Goal: Task Accomplishment & Management: Complete application form

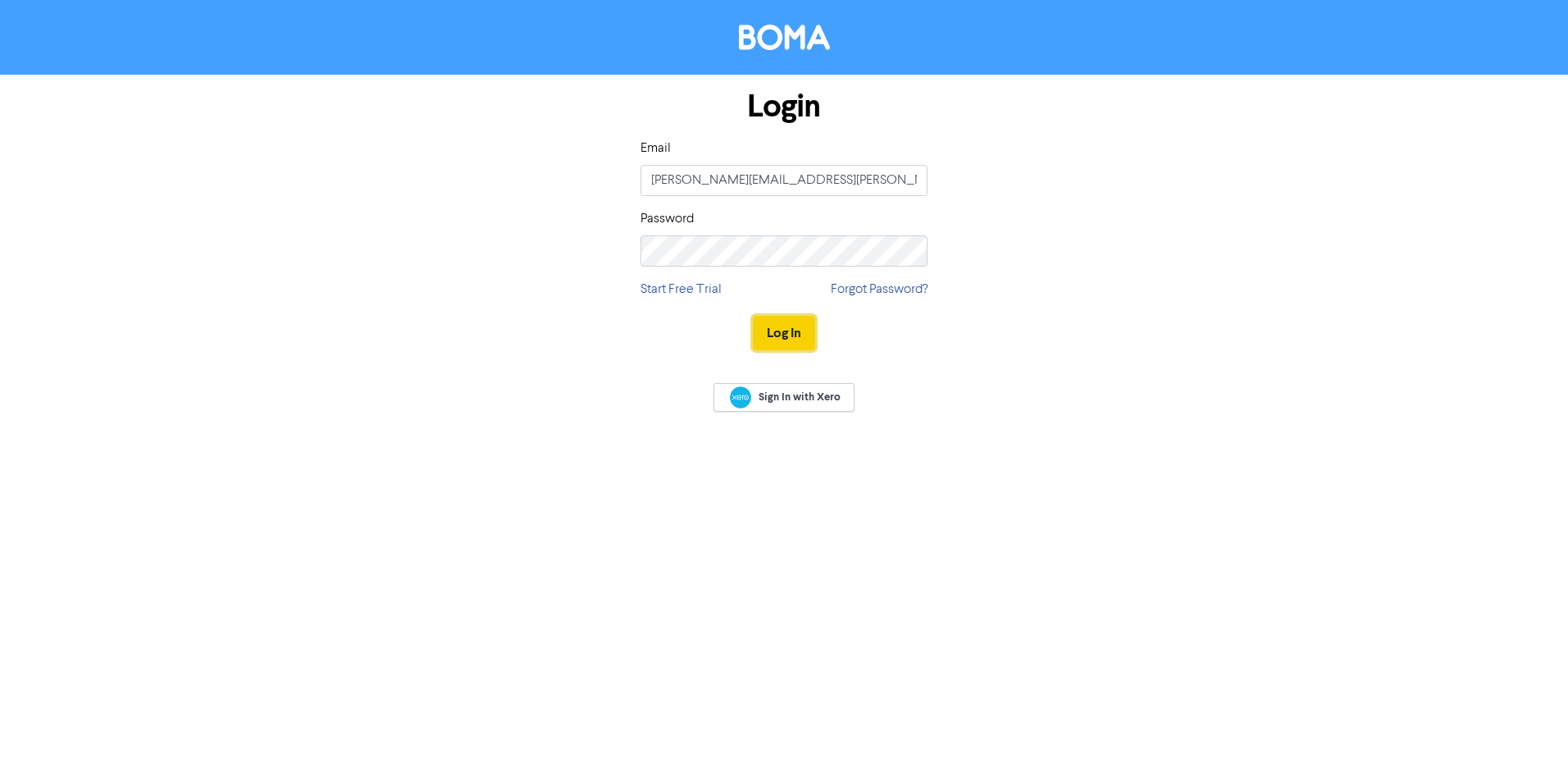
click at [775, 340] on button "Log In" at bounding box center [784, 333] width 62 height 34
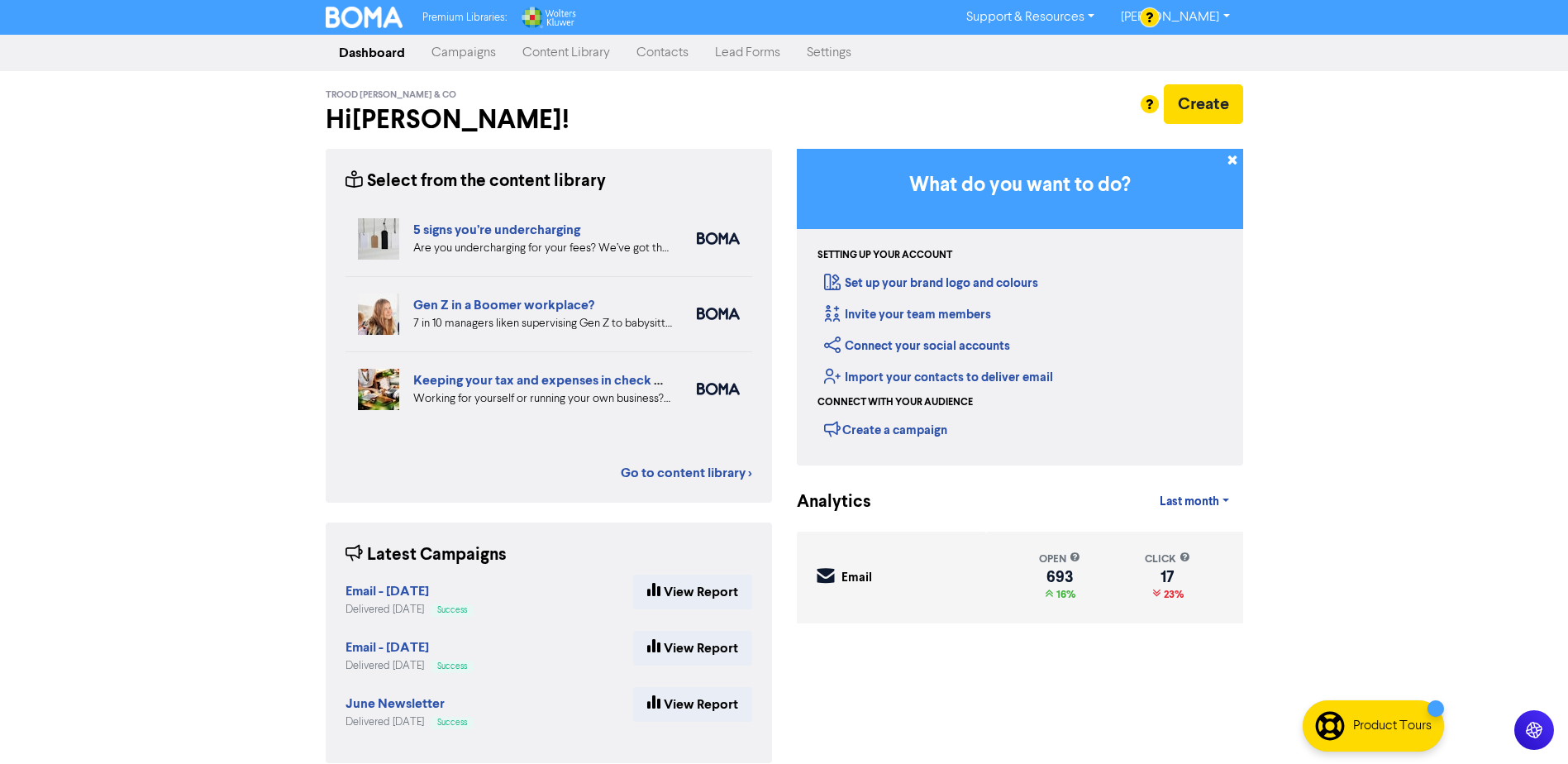
click at [659, 59] on link "Contacts" at bounding box center [662, 52] width 78 height 33
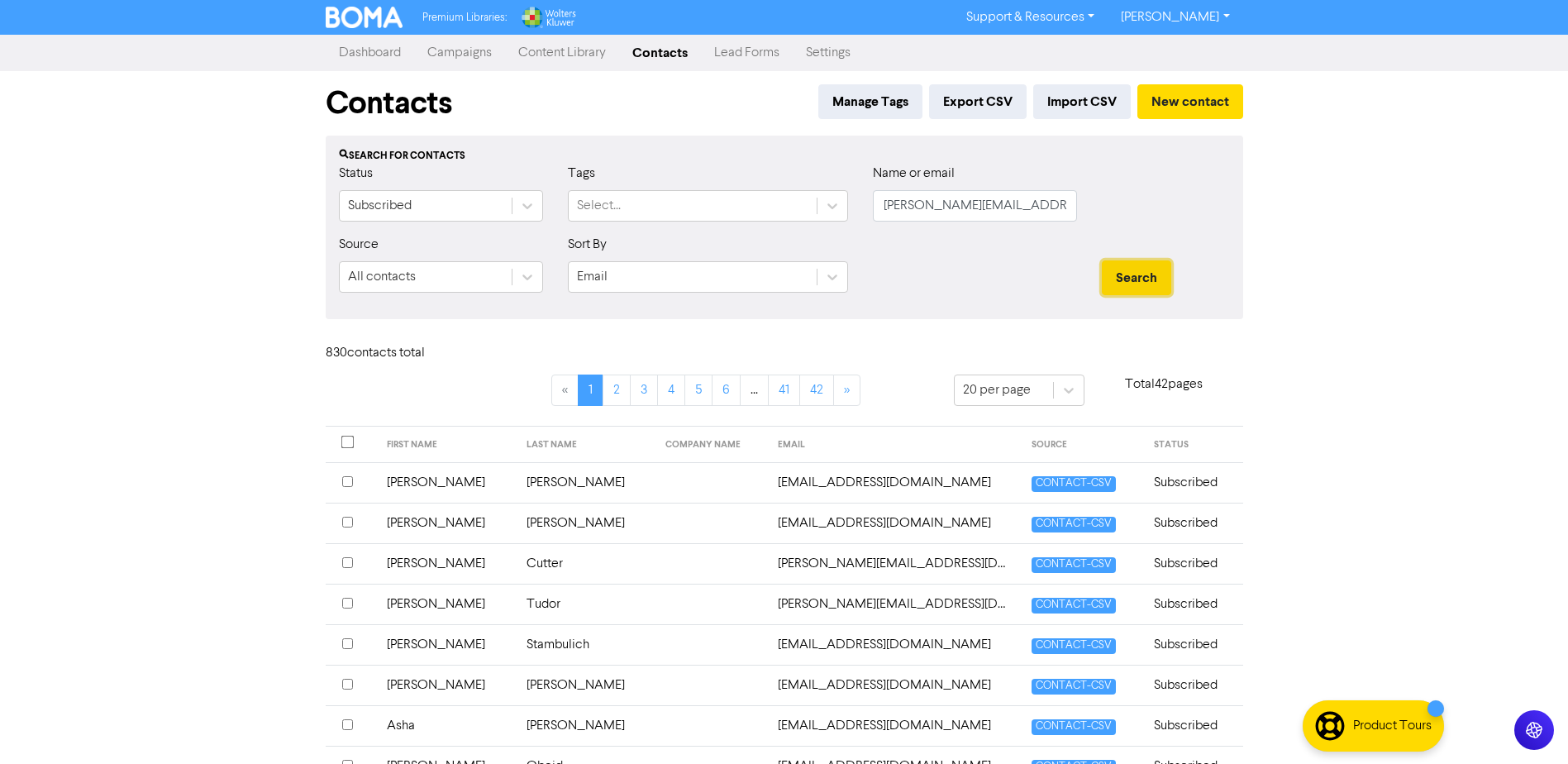
click at [1134, 280] on button "Search" at bounding box center [1136, 278] width 70 height 34
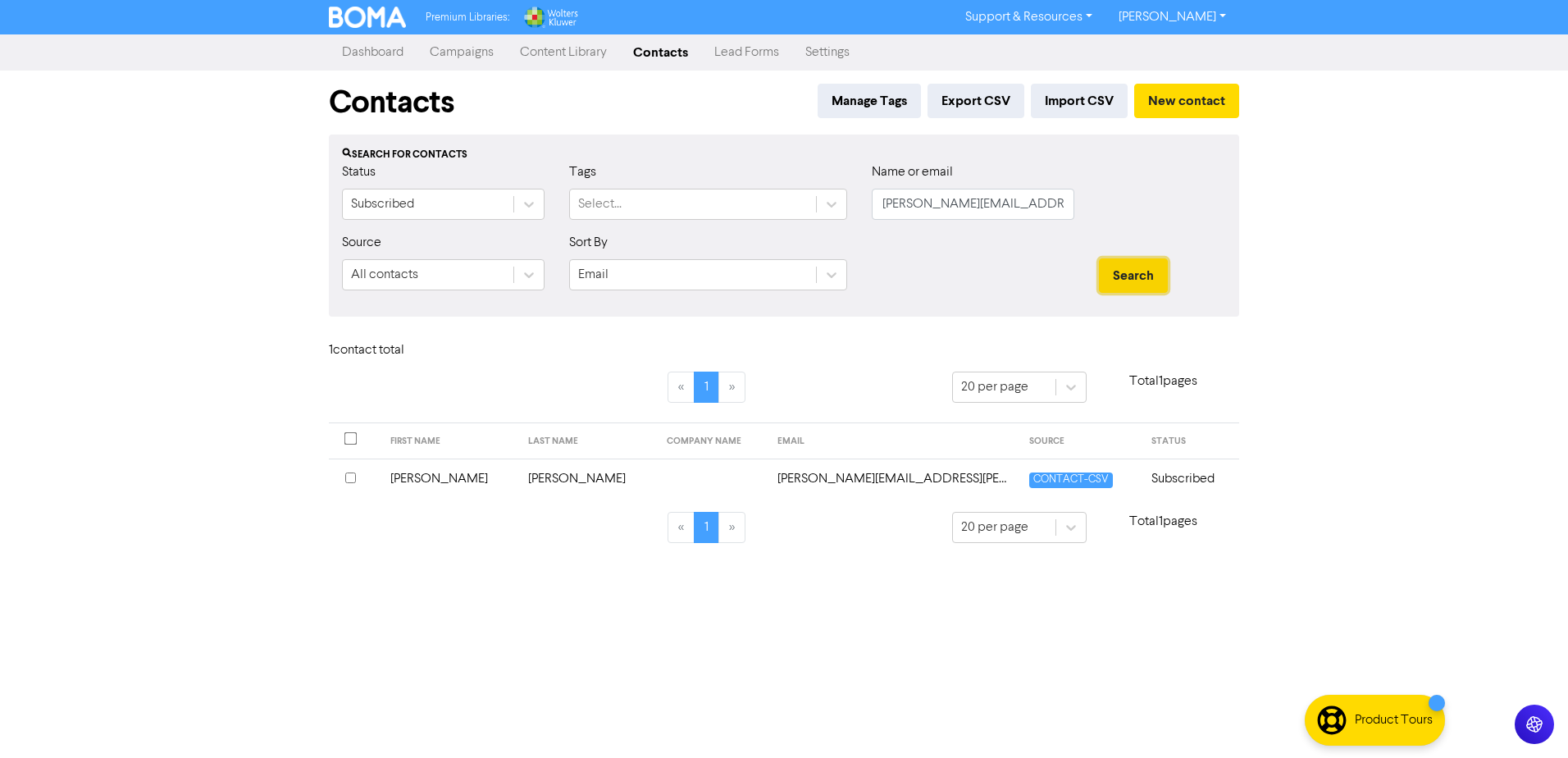
click at [1125, 275] on button "Search" at bounding box center [1133, 275] width 69 height 34
click at [370, 280] on div "All contacts" at bounding box center [384, 274] width 67 height 20
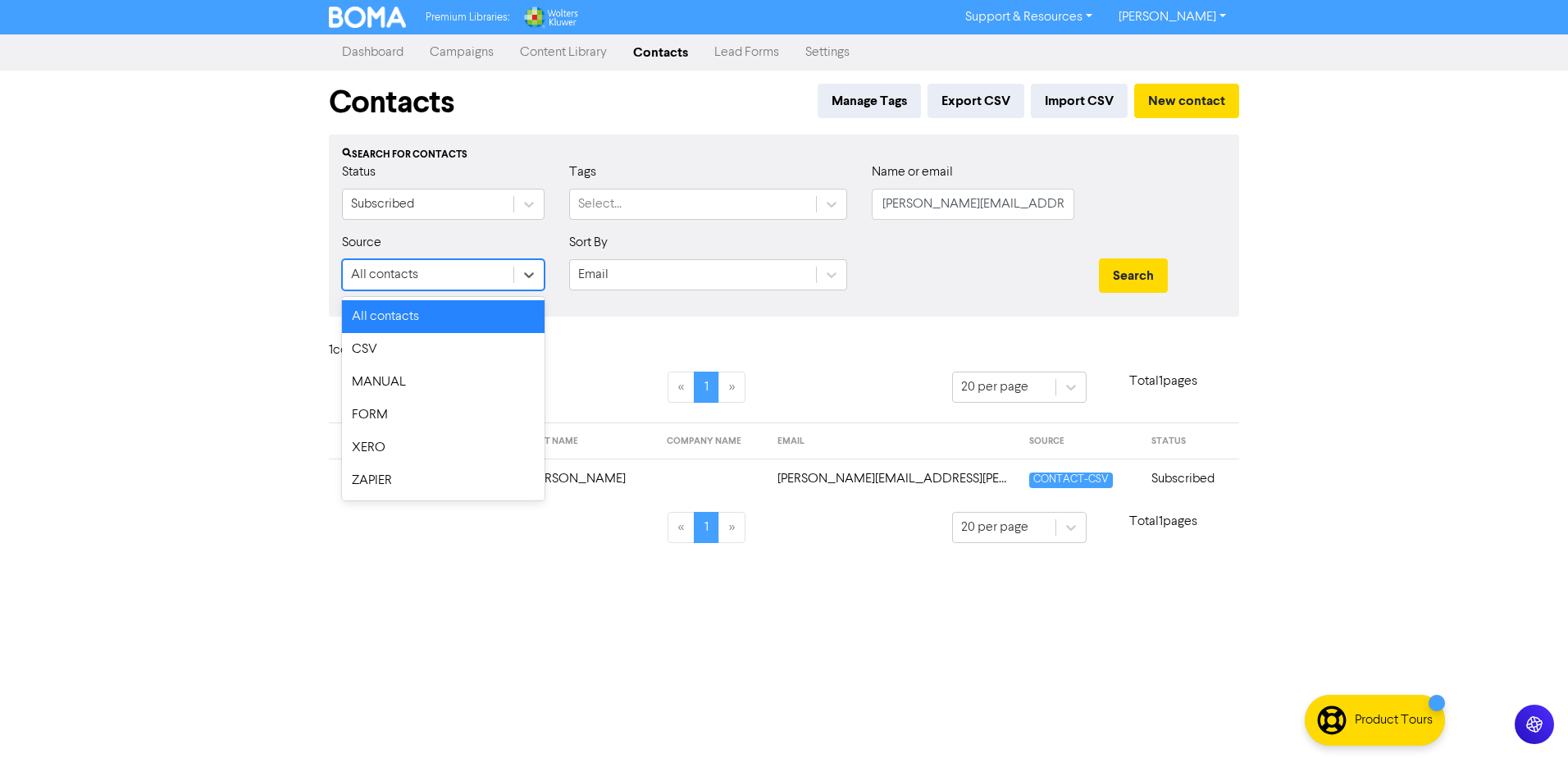
click at [600, 301] on div "Sort By Email" at bounding box center [708, 268] width 303 height 71
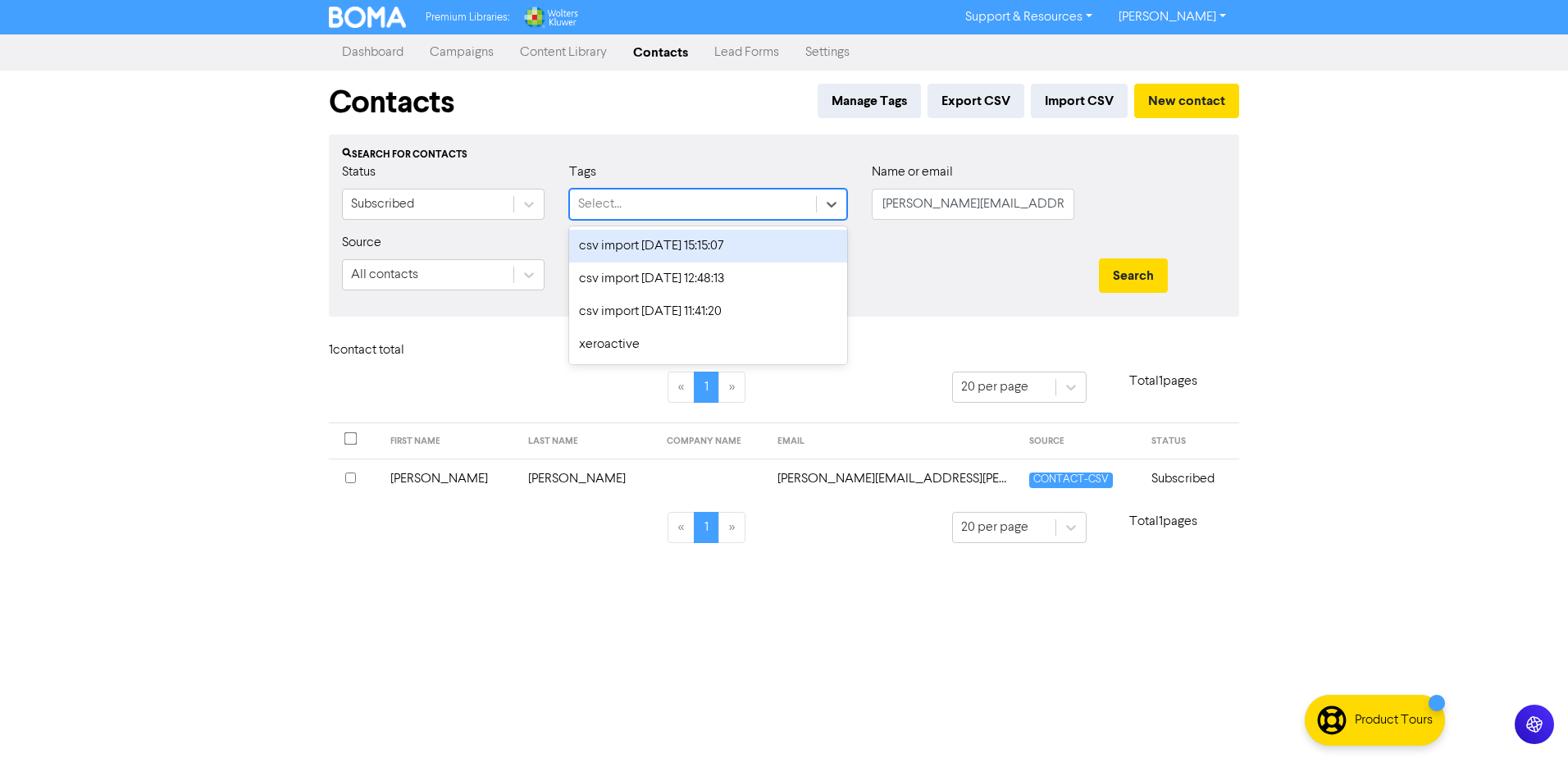
click at [588, 196] on div "Select..." at bounding box center [600, 203] width 44 height 20
click at [904, 255] on div at bounding box center [973, 268] width 227 height 71
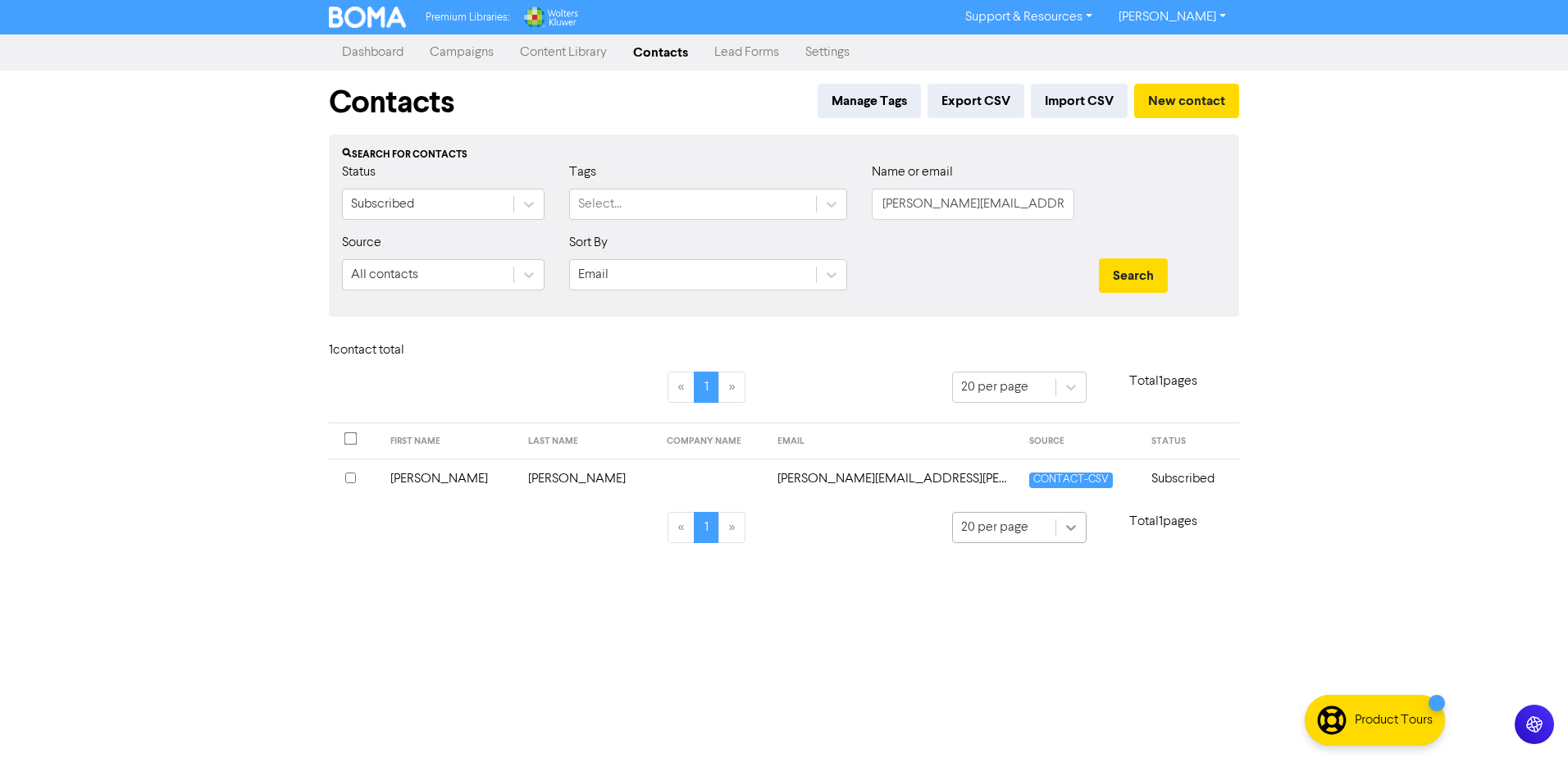
click at [1080, 402] on div at bounding box center [1071, 387] width 29 height 29
click at [984, 580] on div "20 per page" at bounding box center [1019, 571] width 134 height 33
click at [670, 52] on link "Contacts" at bounding box center [661, 52] width 81 height 33
click at [874, 105] on button "Manage Tags" at bounding box center [868, 100] width 103 height 34
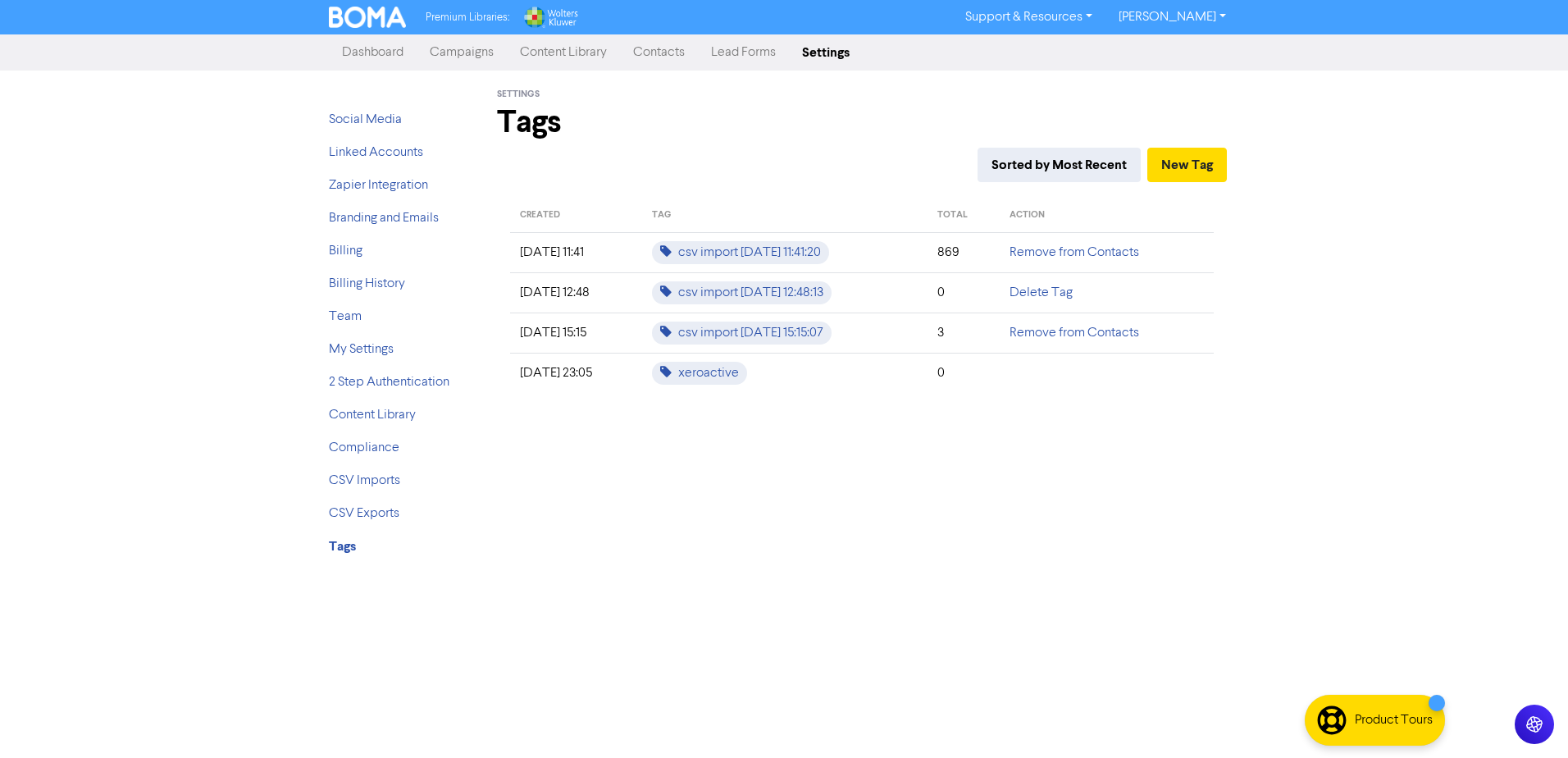
click at [656, 54] on link "Contacts" at bounding box center [659, 52] width 78 height 33
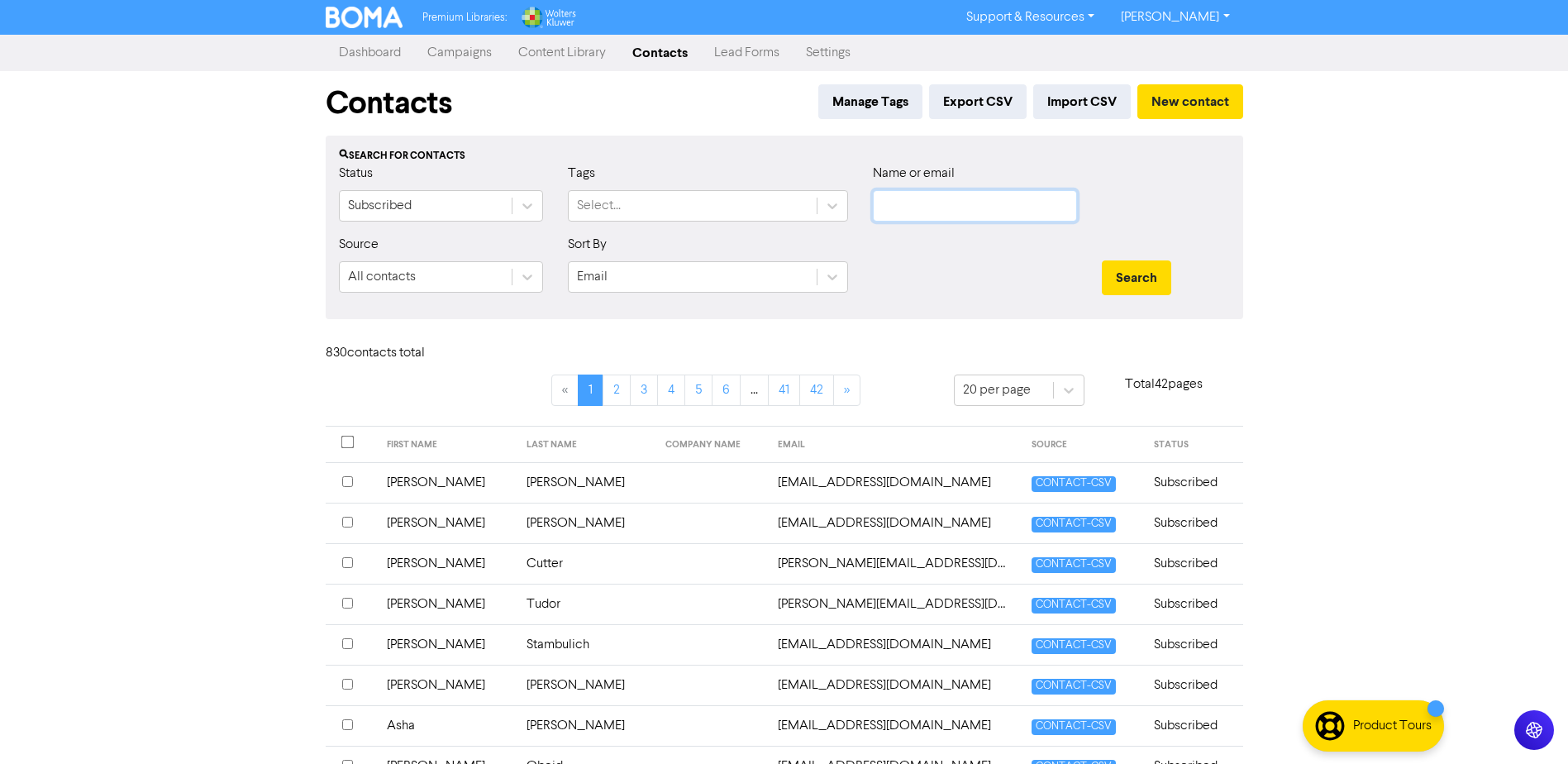
click at [895, 202] on input "text" at bounding box center [975, 205] width 204 height 31
type input "[PERSON_NAME]"
click at [1102, 260] on button "Search" at bounding box center [1136, 278] width 70 height 34
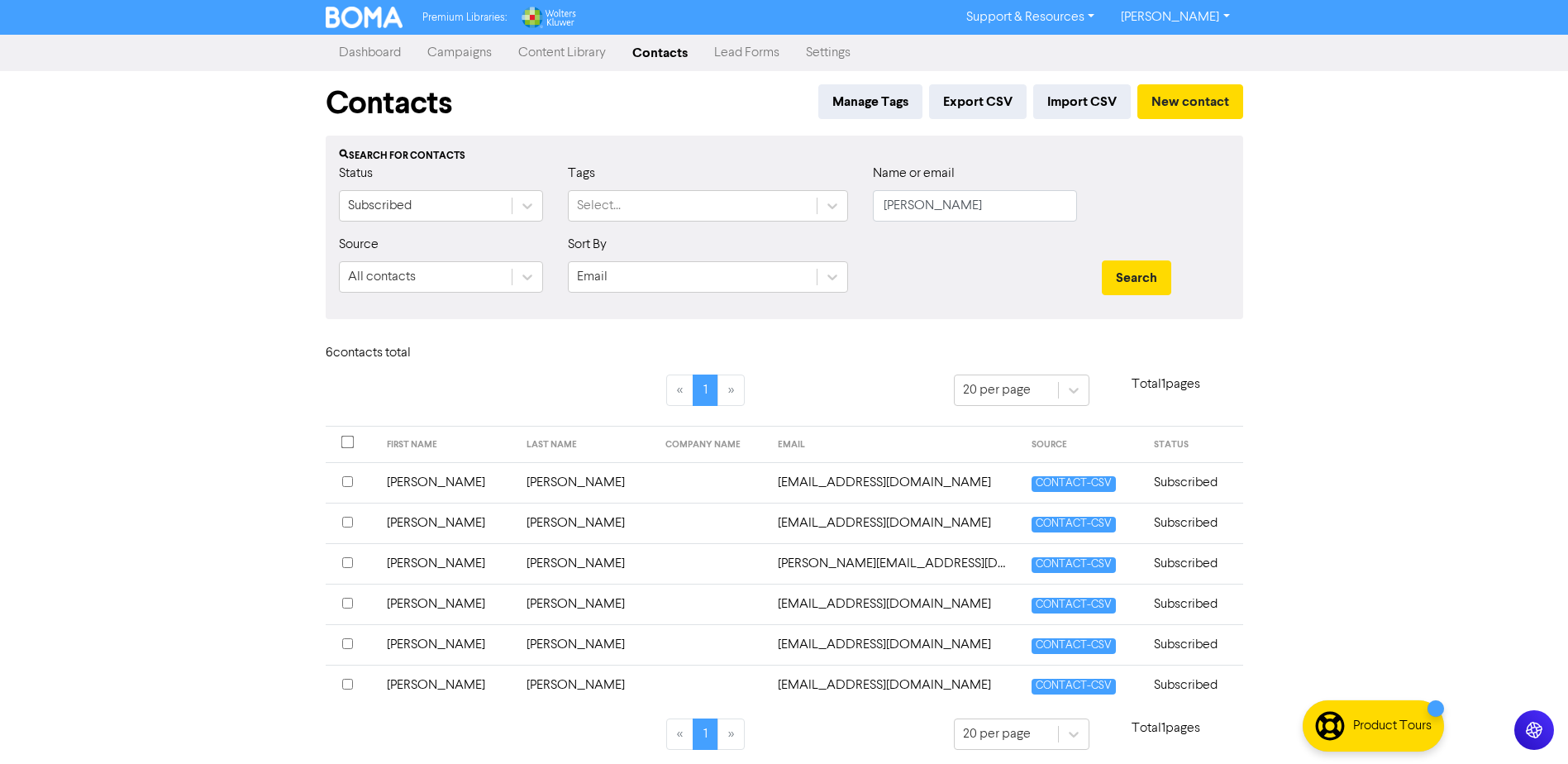
click at [345, 686] on input "checkbox" at bounding box center [347, 684] width 10 height 10
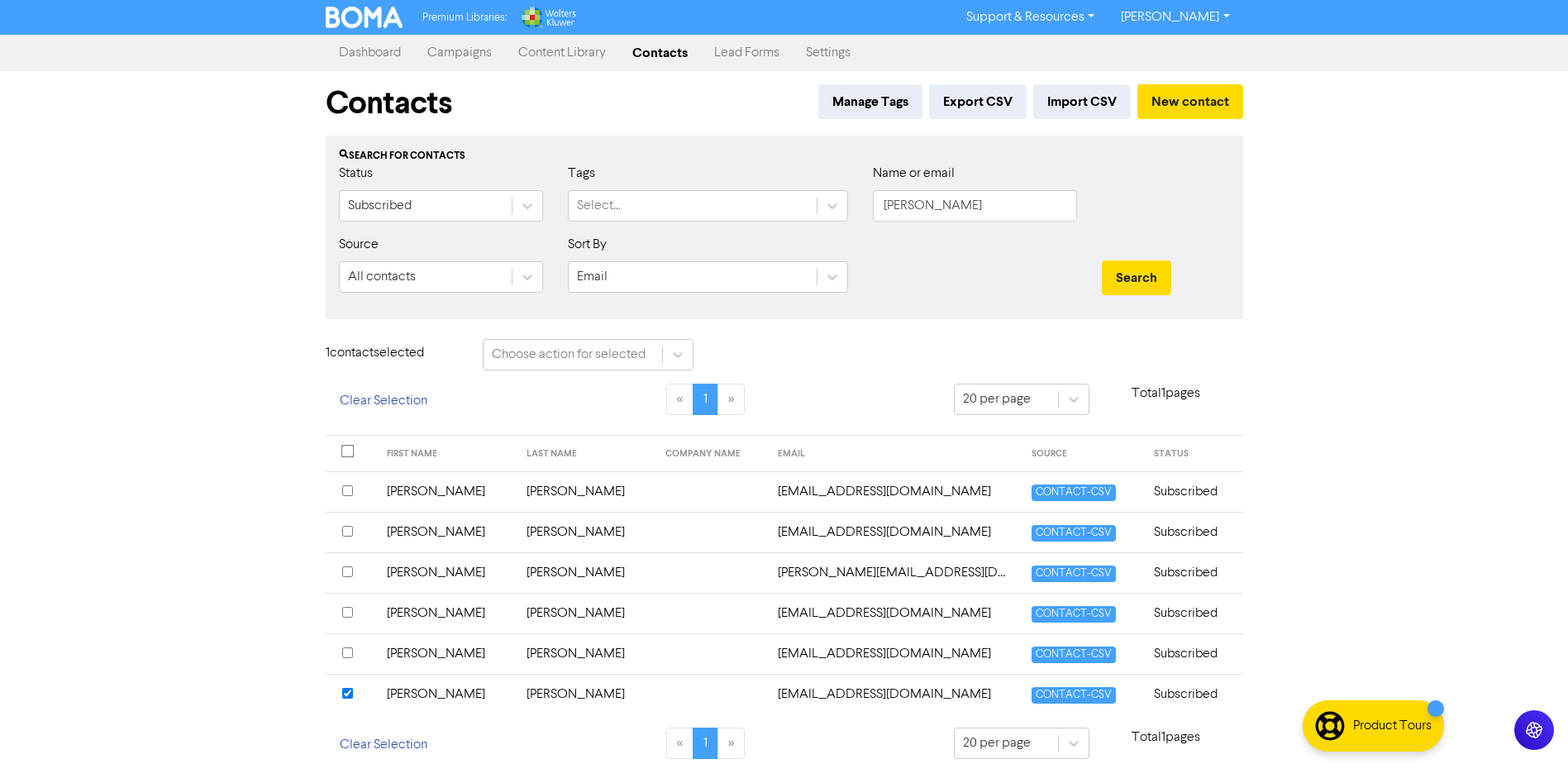
scroll to position [15, 0]
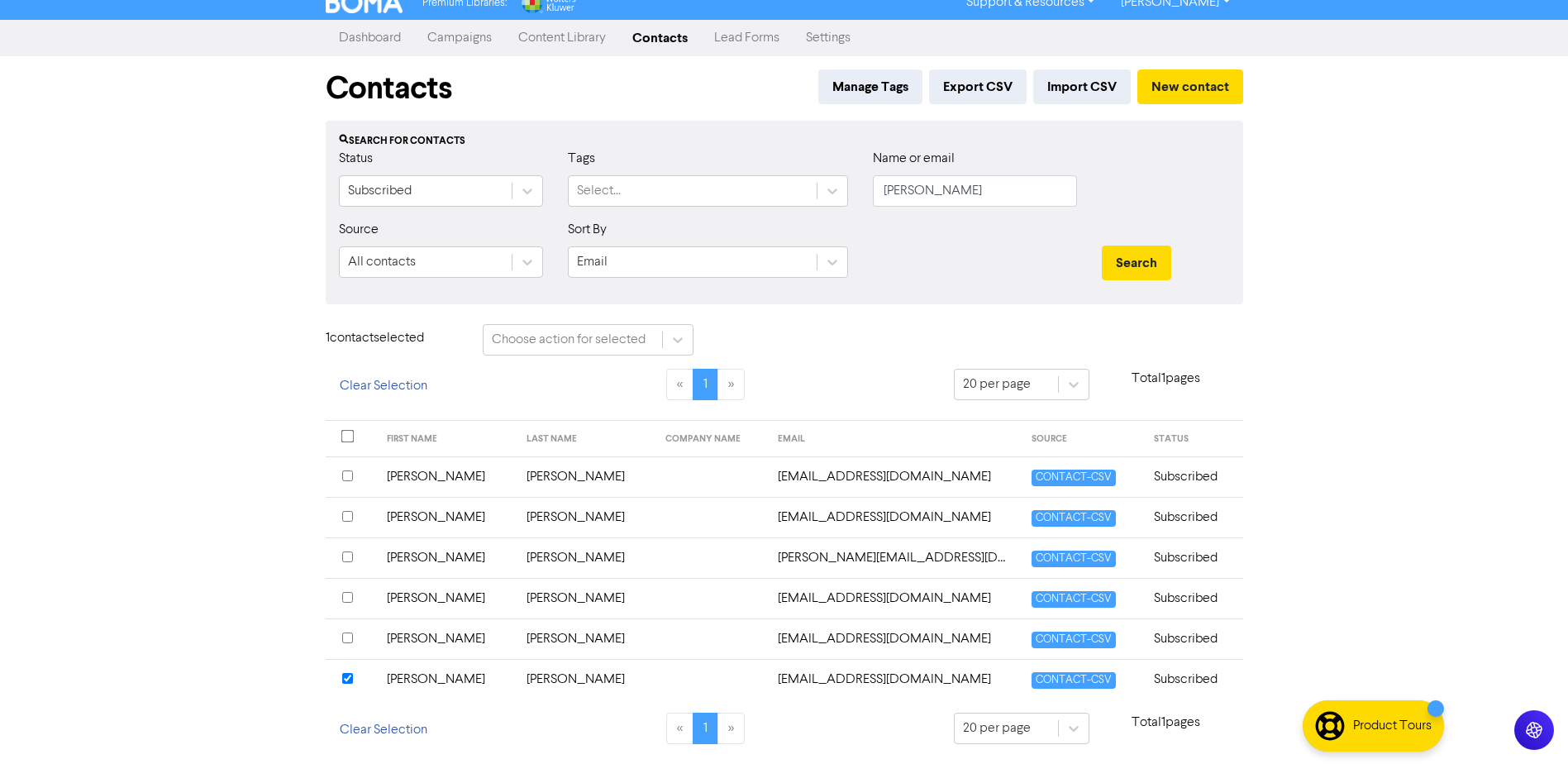
click at [417, 683] on td "[PERSON_NAME]" at bounding box center [446, 679] width 140 height 40
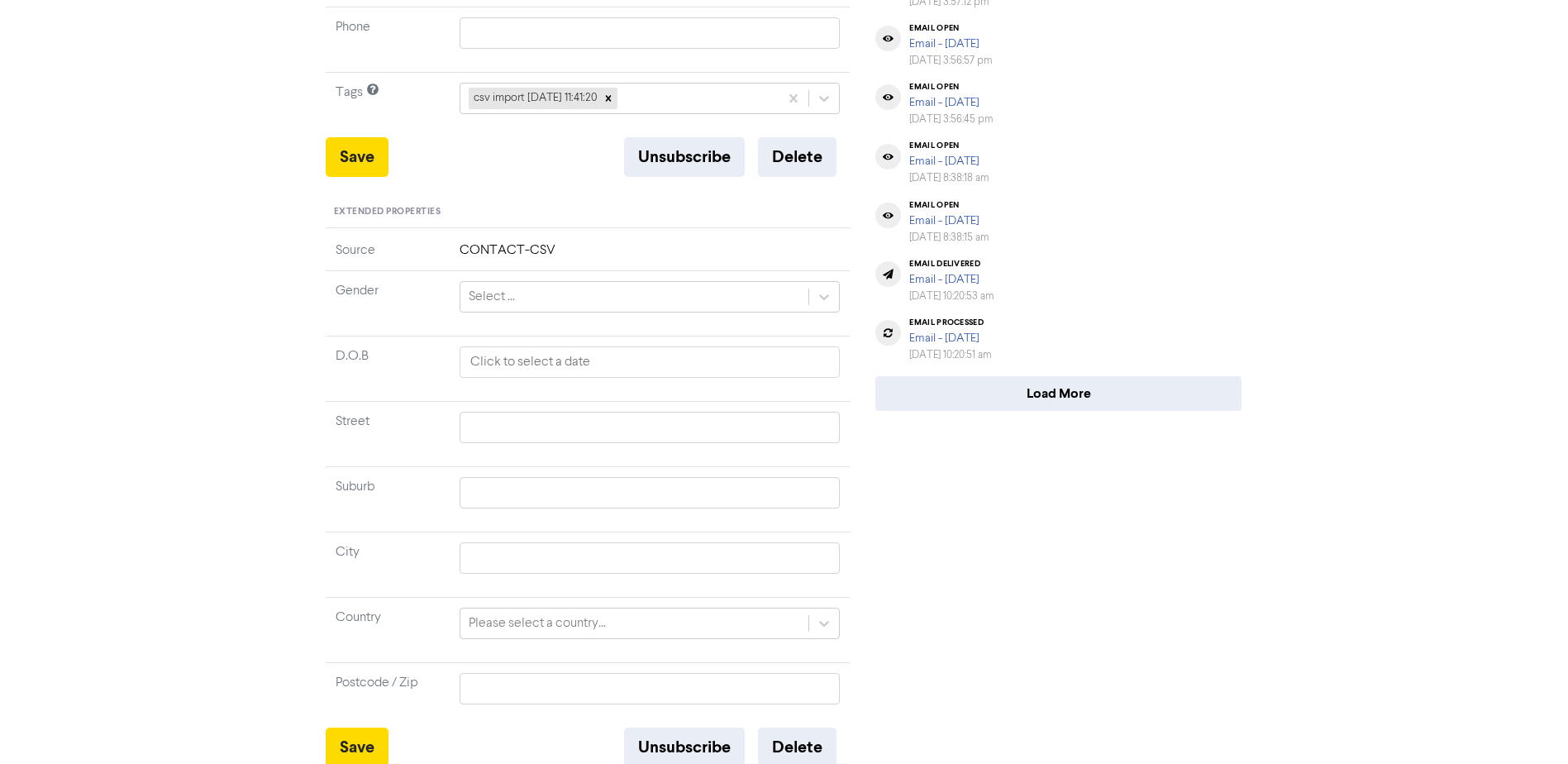
scroll to position [506, 0]
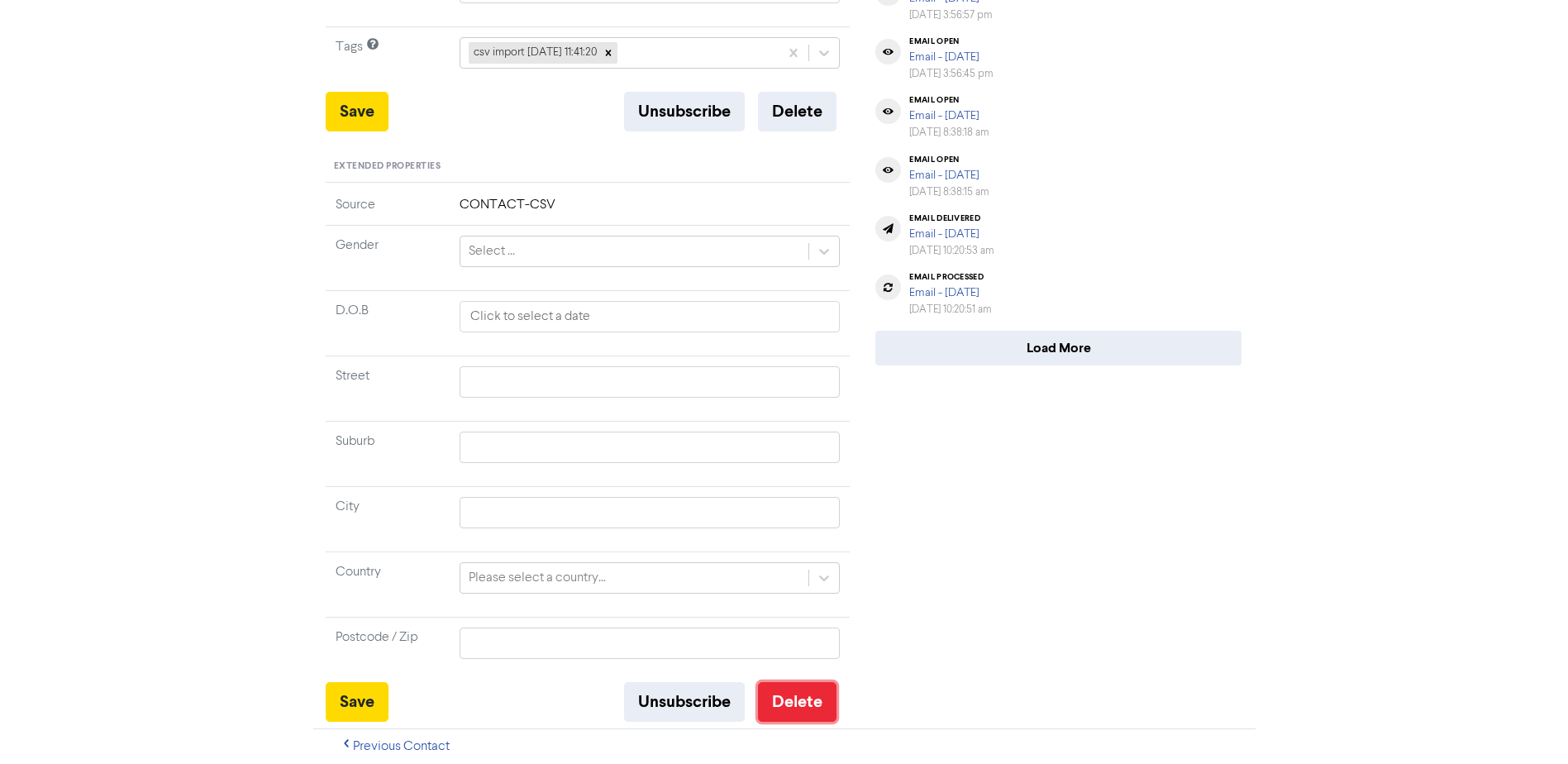
click at [804, 710] on button "Delete" at bounding box center [797, 702] width 78 height 40
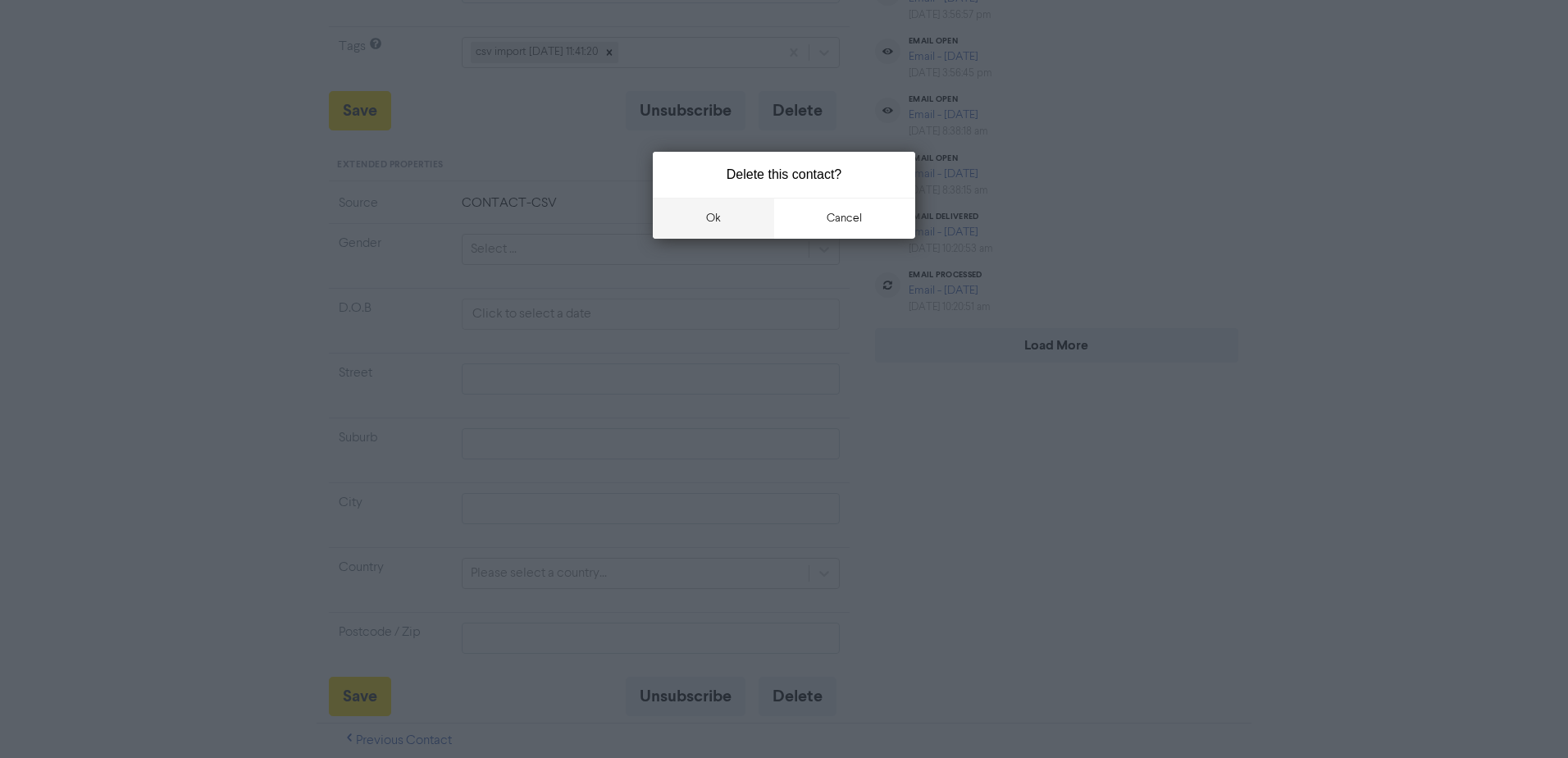
click at [715, 220] on button "ok" at bounding box center [713, 218] width 121 height 41
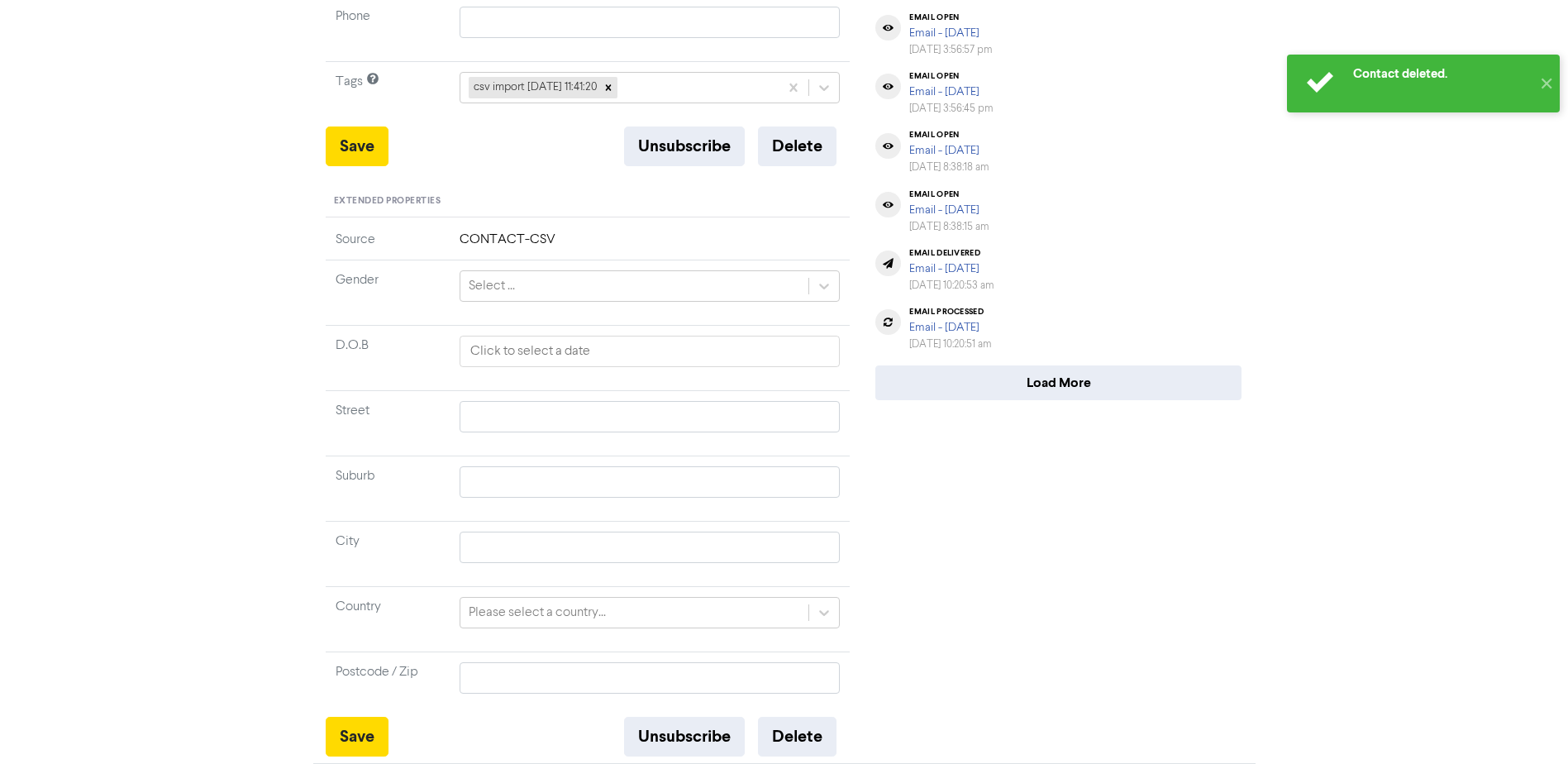
scroll to position [0, 0]
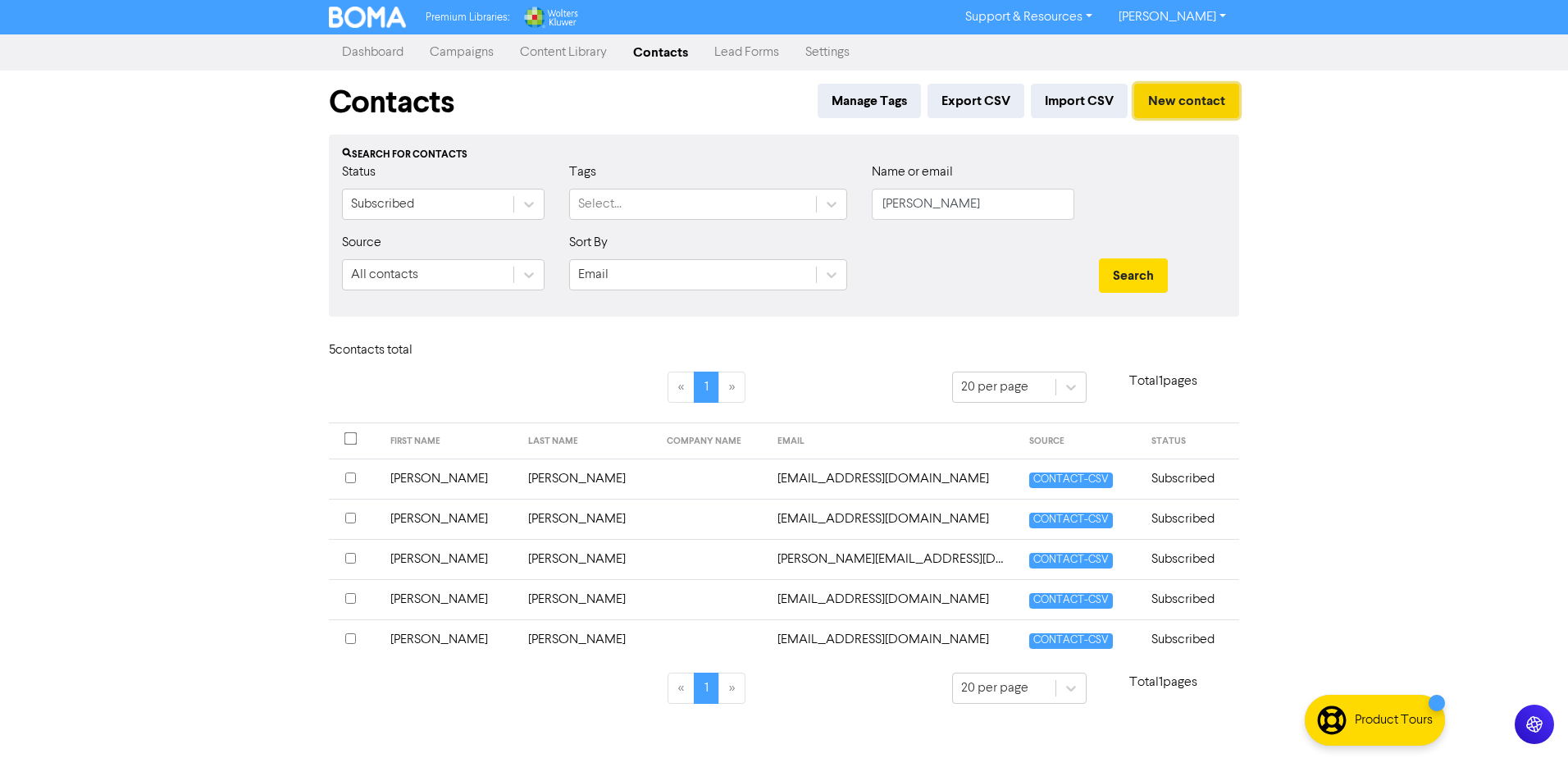
click at [1173, 104] on button "New contact" at bounding box center [1186, 100] width 105 height 34
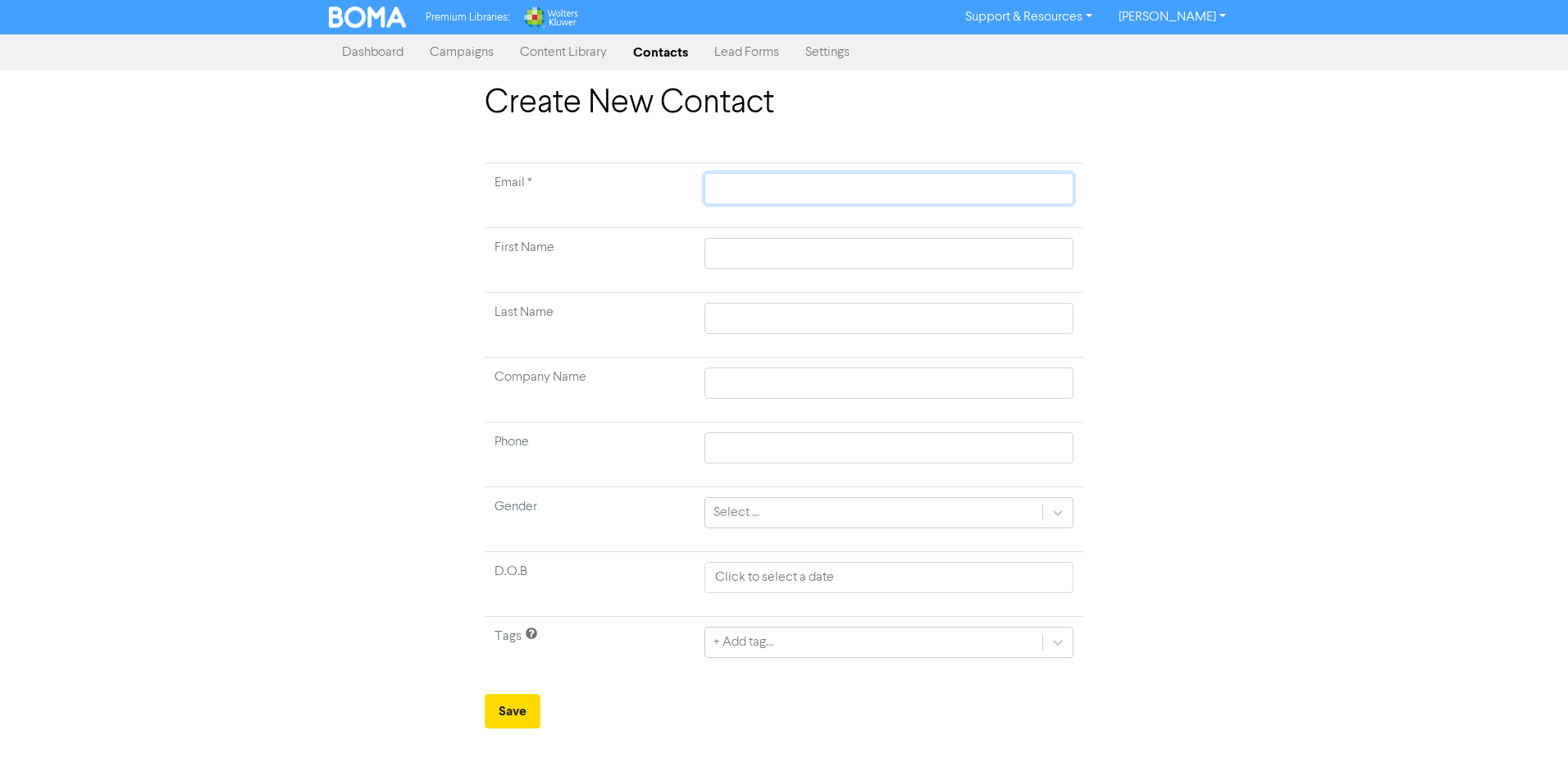
click at [724, 186] on input "text" at bounding box center [889, 188] width 369 height 31
paste input "[EMAIL_ADDRESS][DOMAIN_NAME]"
type input "[EMAIL_ADDRESS][DOMAIN_NAME]"
click at [746, 243] on input "text" at bounding box center [889, 253] width 369 height 31
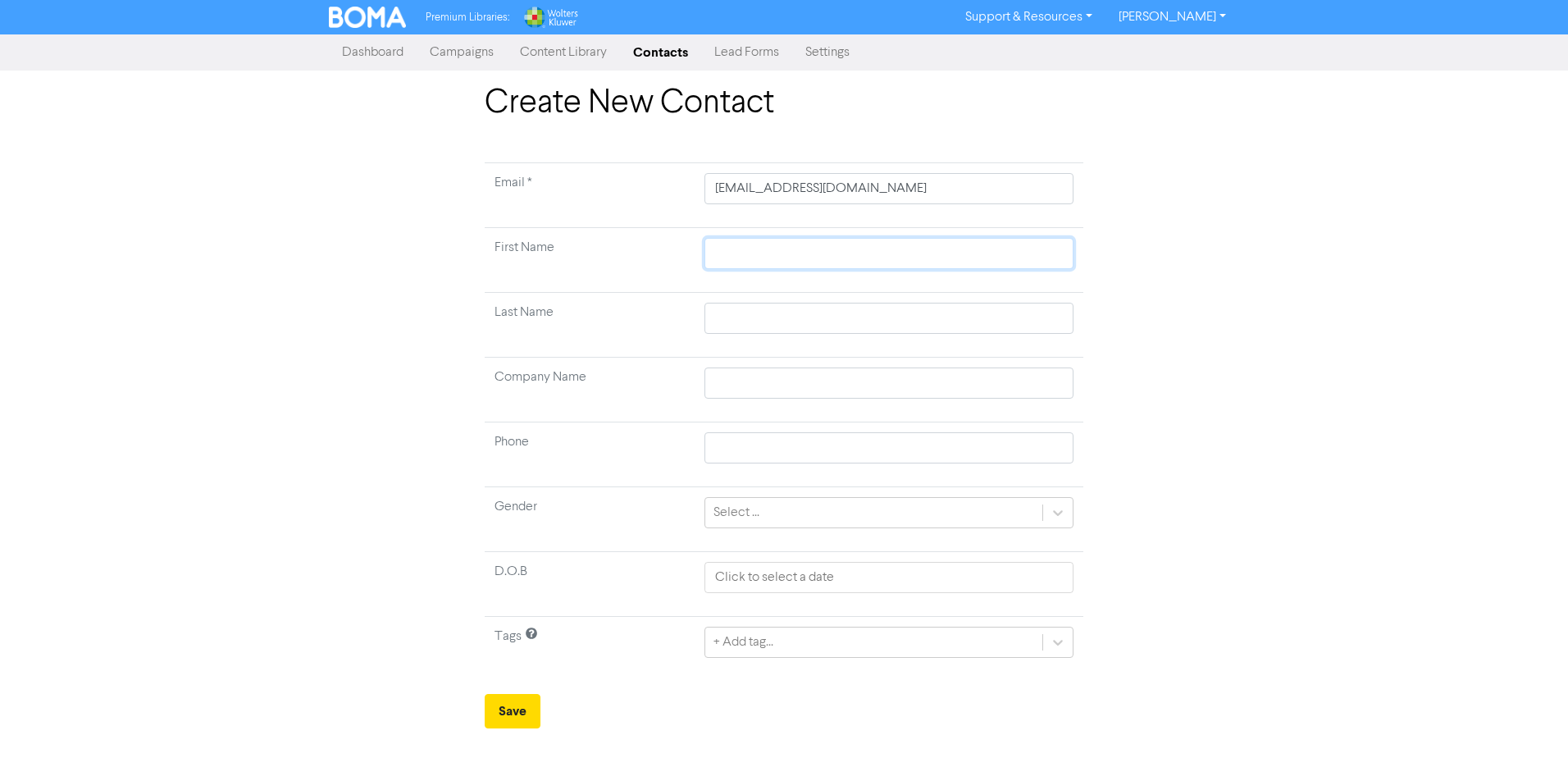
type input "S"
type input "St"
type input "Ste"
type input "Step"
type input "Steph"
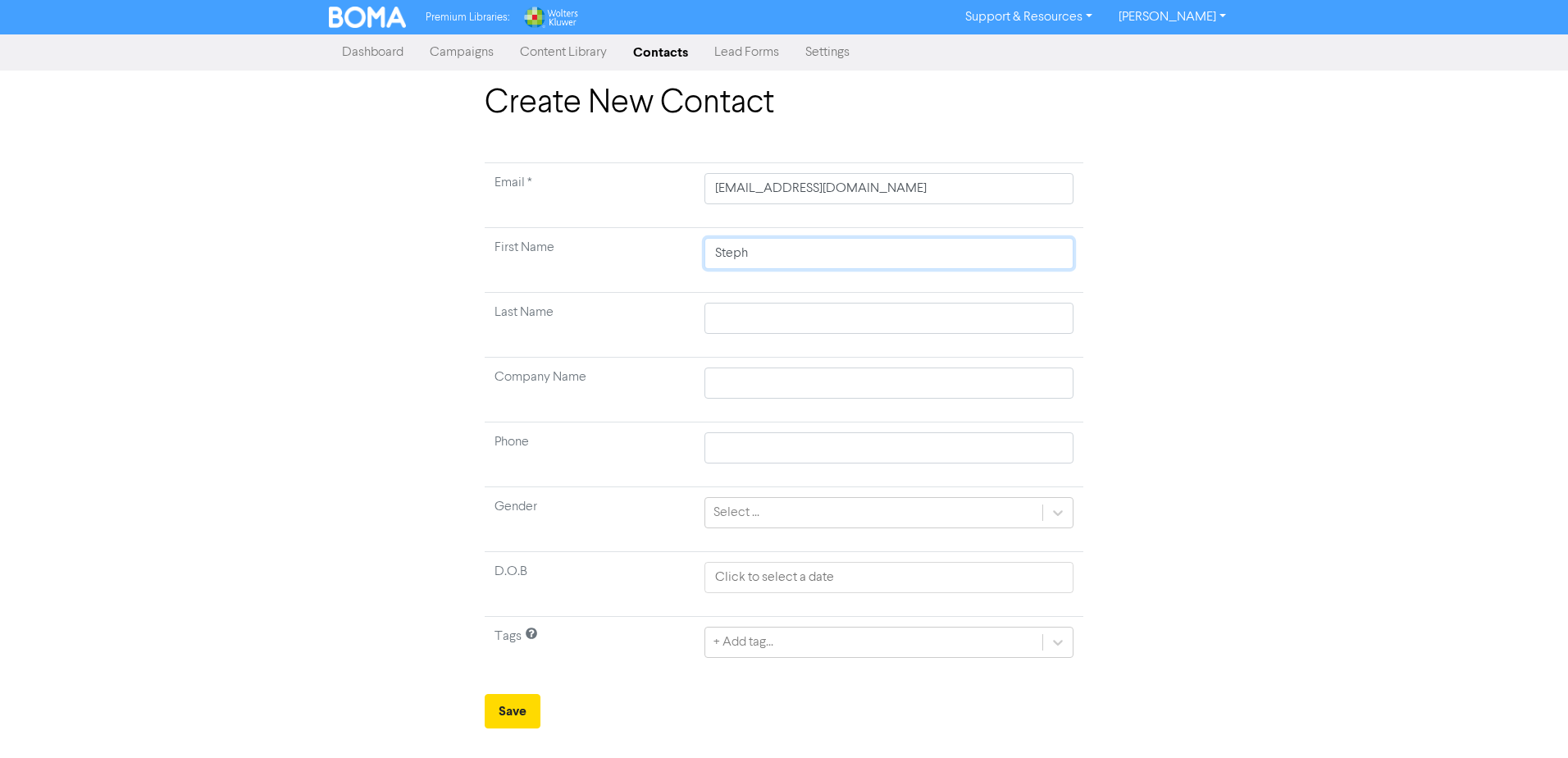
type input "Stephe"
type input "[PERSON_NAME]"
click at [762, 323] on input "text" at bounding box center [889, 318] width 369 height 31
type input "L"
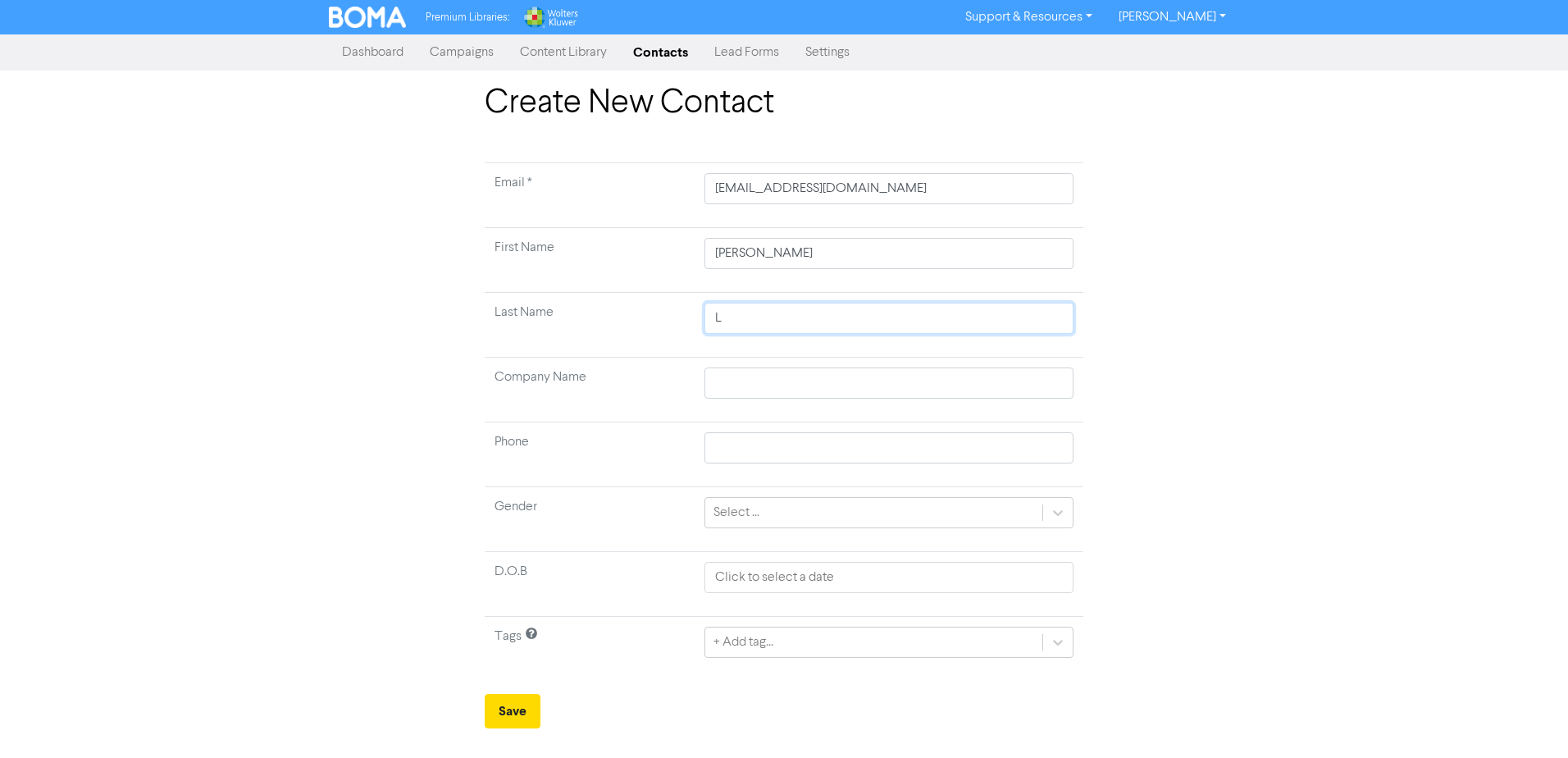
type input "La"
type input "Law"
type input "Lawl"
type input "Lawle"
type input "[PERSON_NAME]"
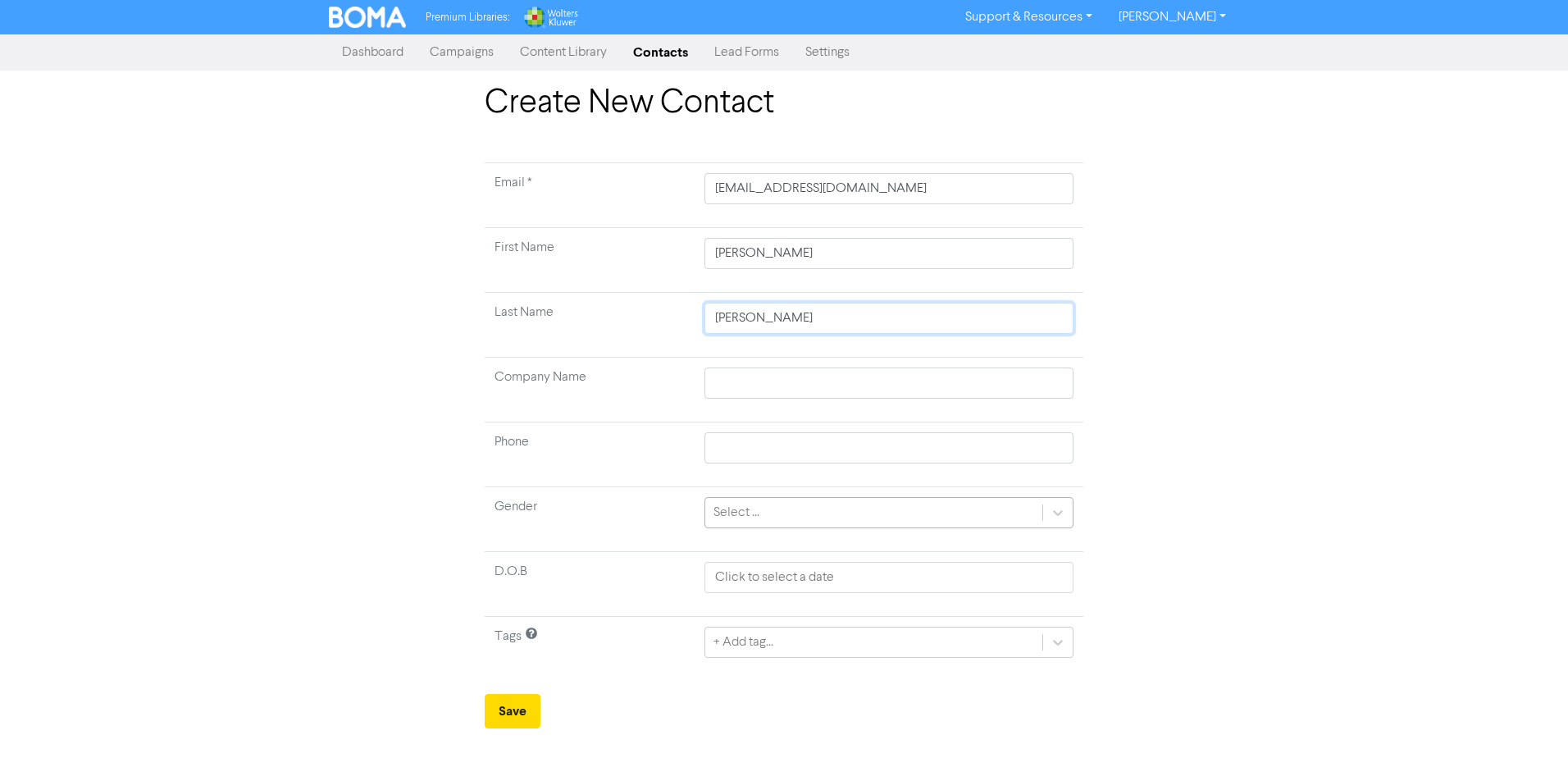
type input "[PERSON_NAME]"
click at [1062, 514] on icon at bounding box center [1057, 512] width 16 height 16
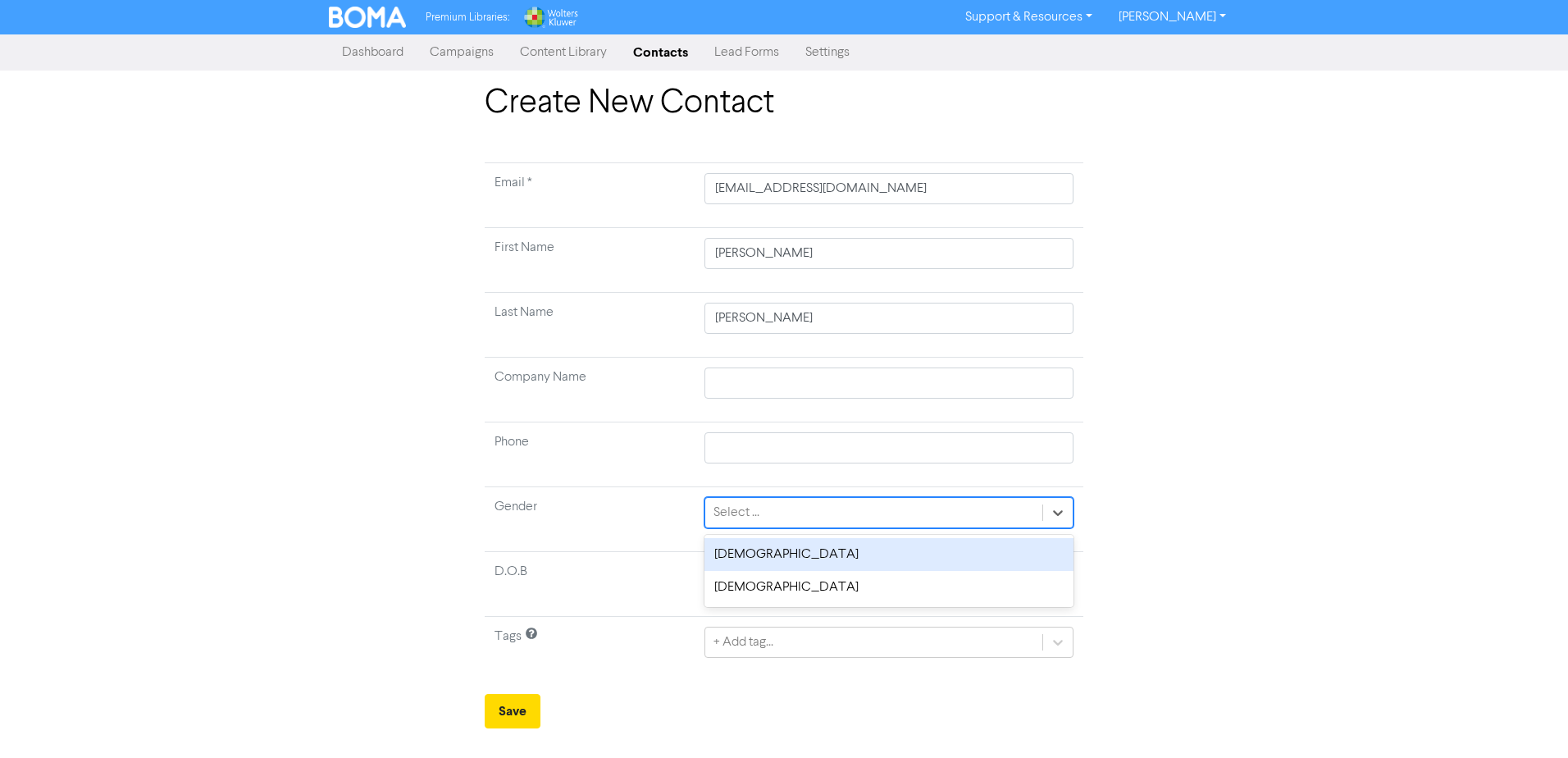
click at [746, 554] on div "[DEMOGRAPHIC_DATA]" at bounding box center [889, 555] width 369 height 33
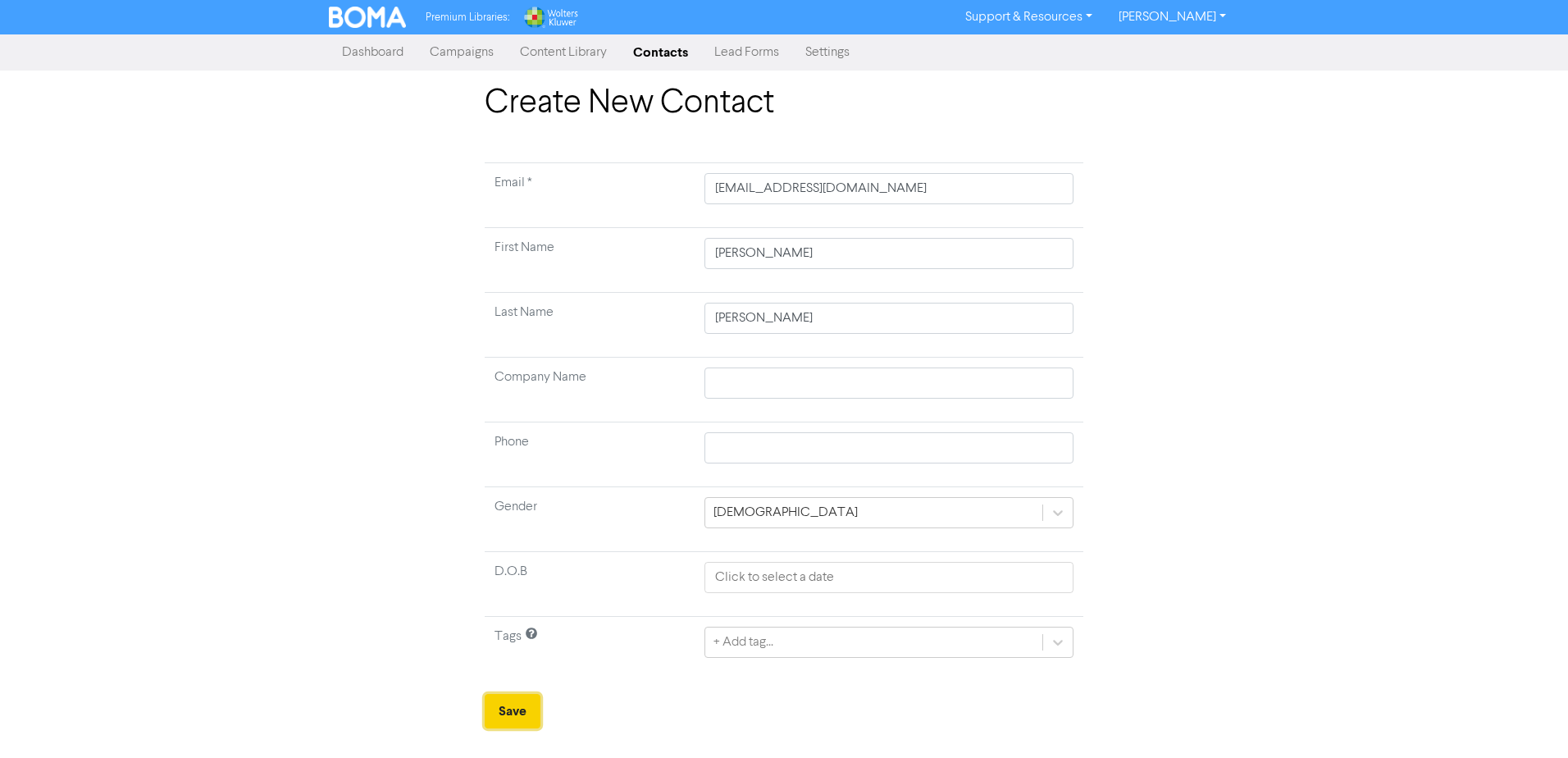
click at [514, 715] on button "Save" at bounding box center [512, 712] width 56 height 34
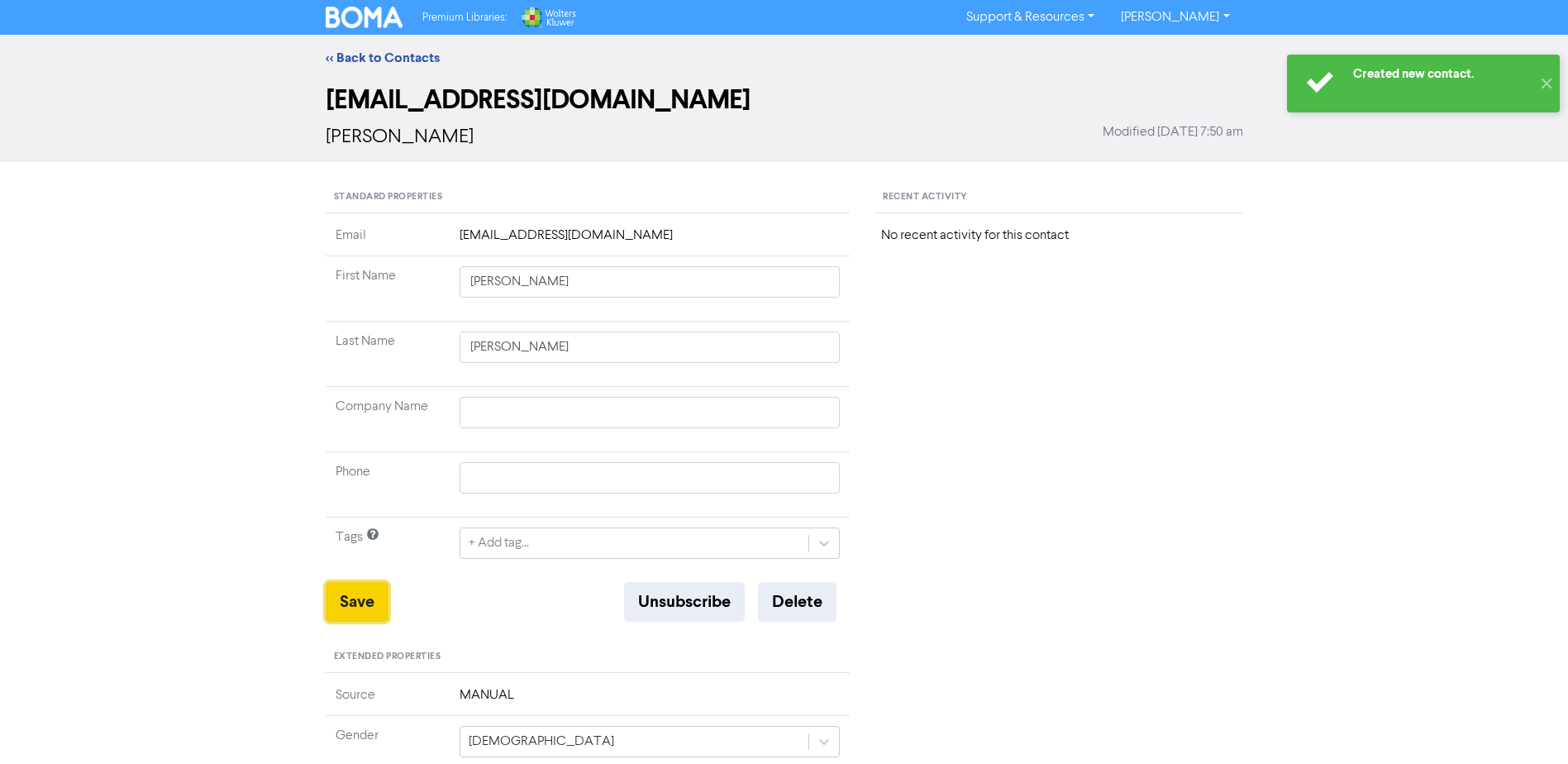
click at [353, 607] on button "Save" at bounding box center [357, 602] width 63 height 40
